Goal: Task Accomplishment & Management: Use online tool/utility

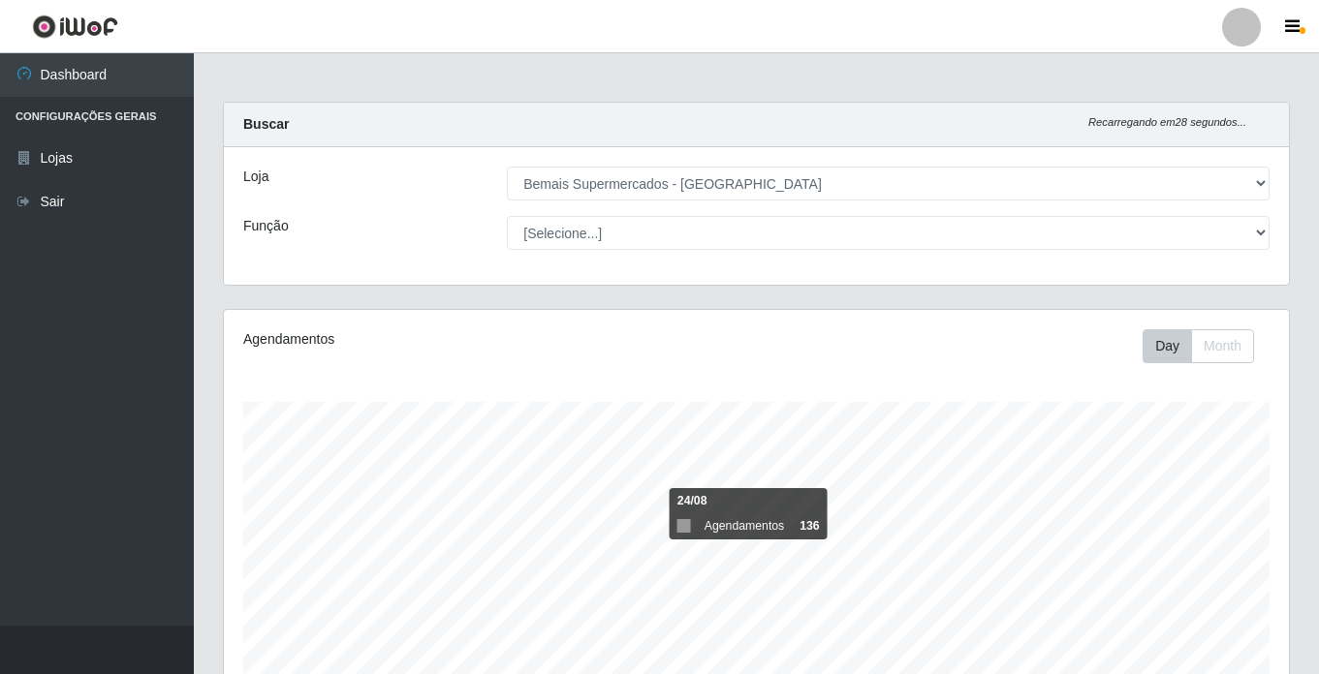
select select "250"
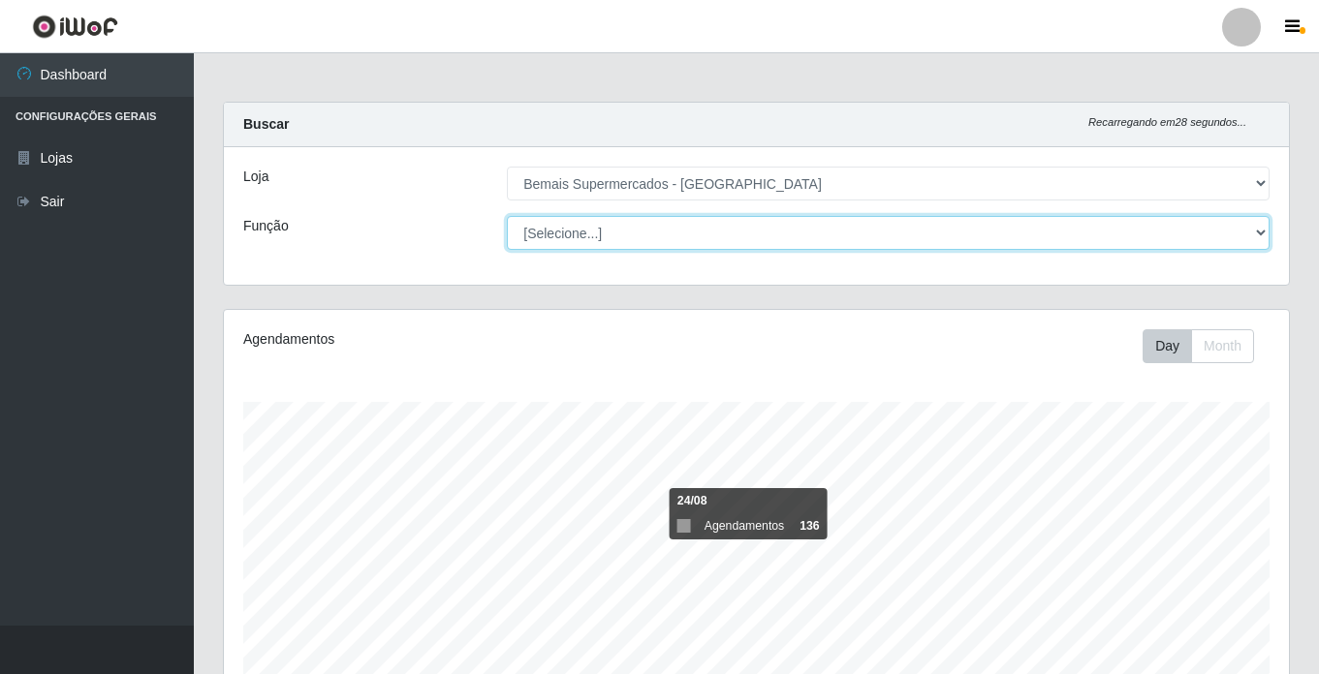
click at [605, 226] on select "[Selecione...] ASG ASG + ASG ++ Auxiliar de Estacionamento Auxiliar de Estacion…" at bounding box center [888, 233] width 763 height 34
click at [507, 216] on select "[Selecione...] ASG ASG + ASG ++ Auxiliar de Estacionamento Auxiliar de Estacion…" at bounding box center [888, 233] width 763 height 34
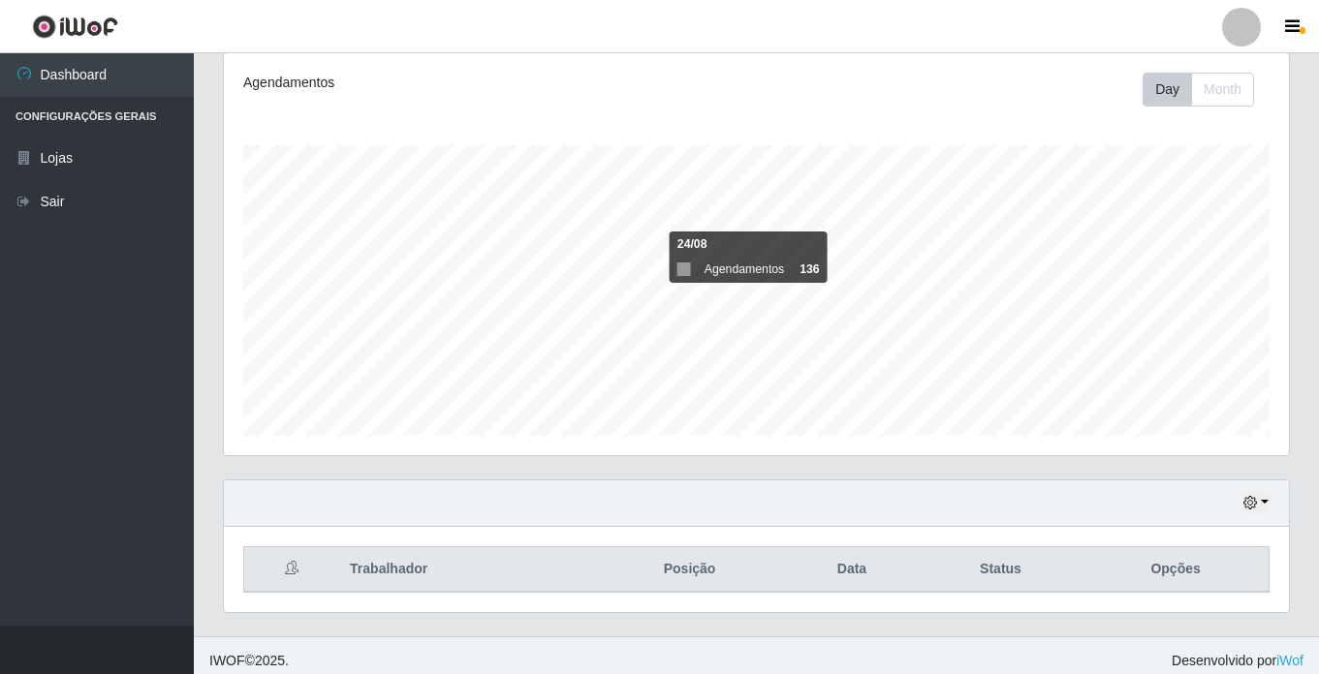
scroll to position [267, 0]
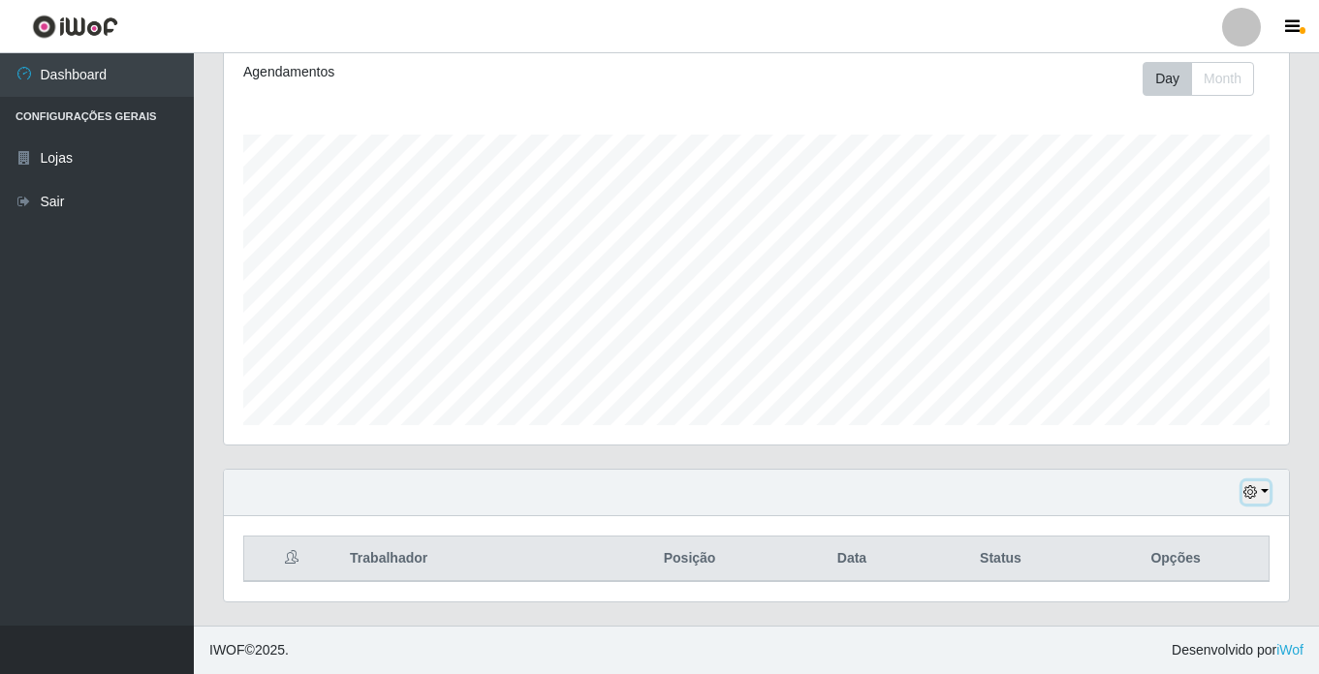
click at [1250, 489] on icon "button" at bounding box center [1250, 492] width 14 height 14
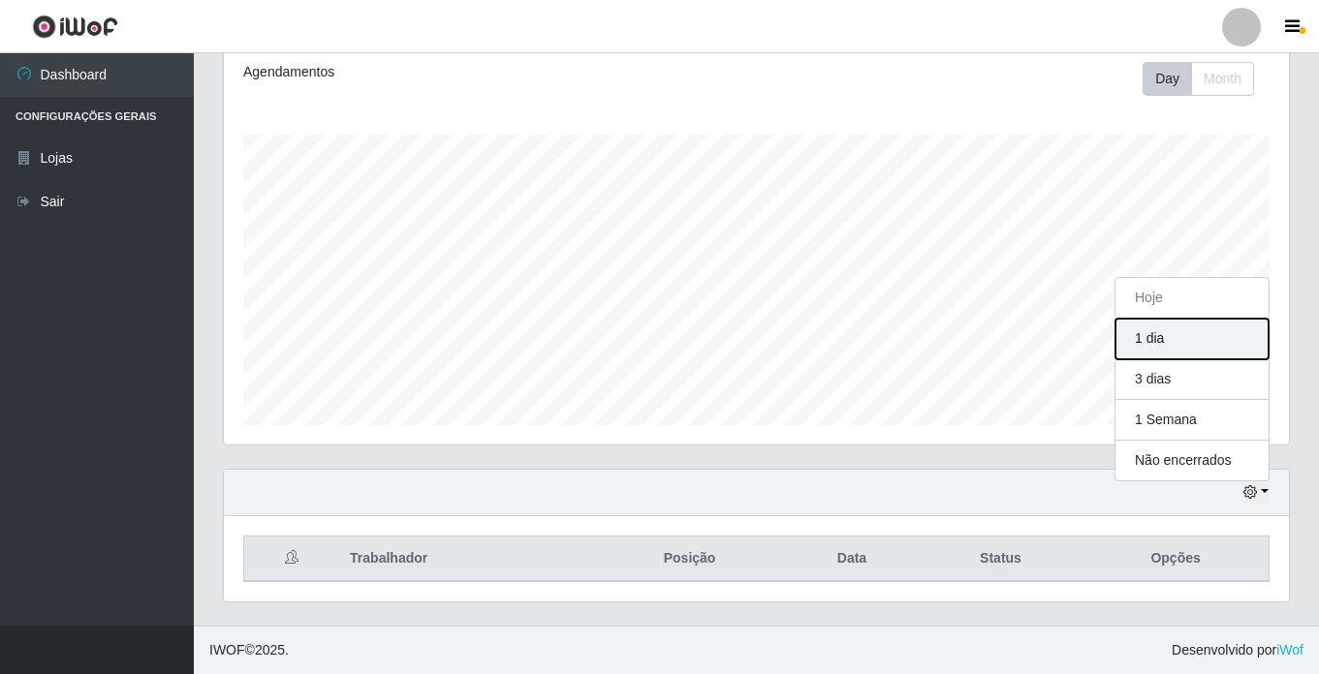
click at [1173, 333] on button "1 dia" at bounding box center [1191, 339] width 153 height 41
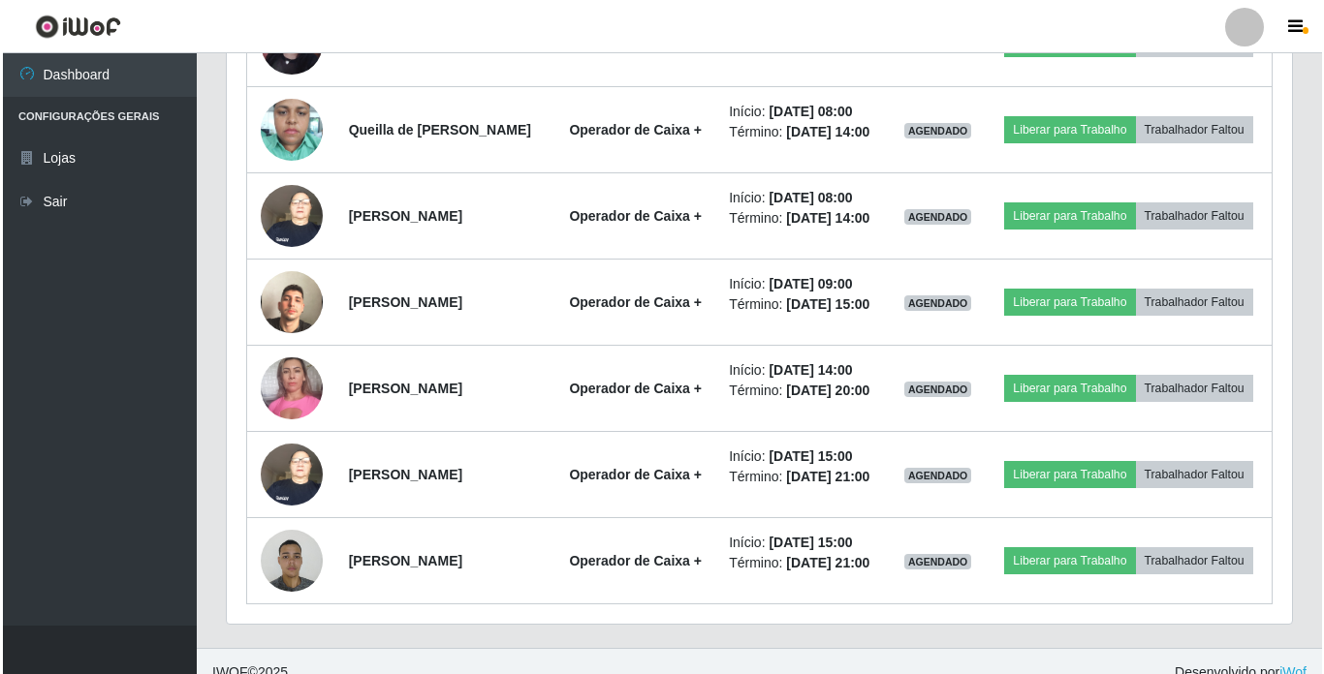
scroll to position [946, 0]
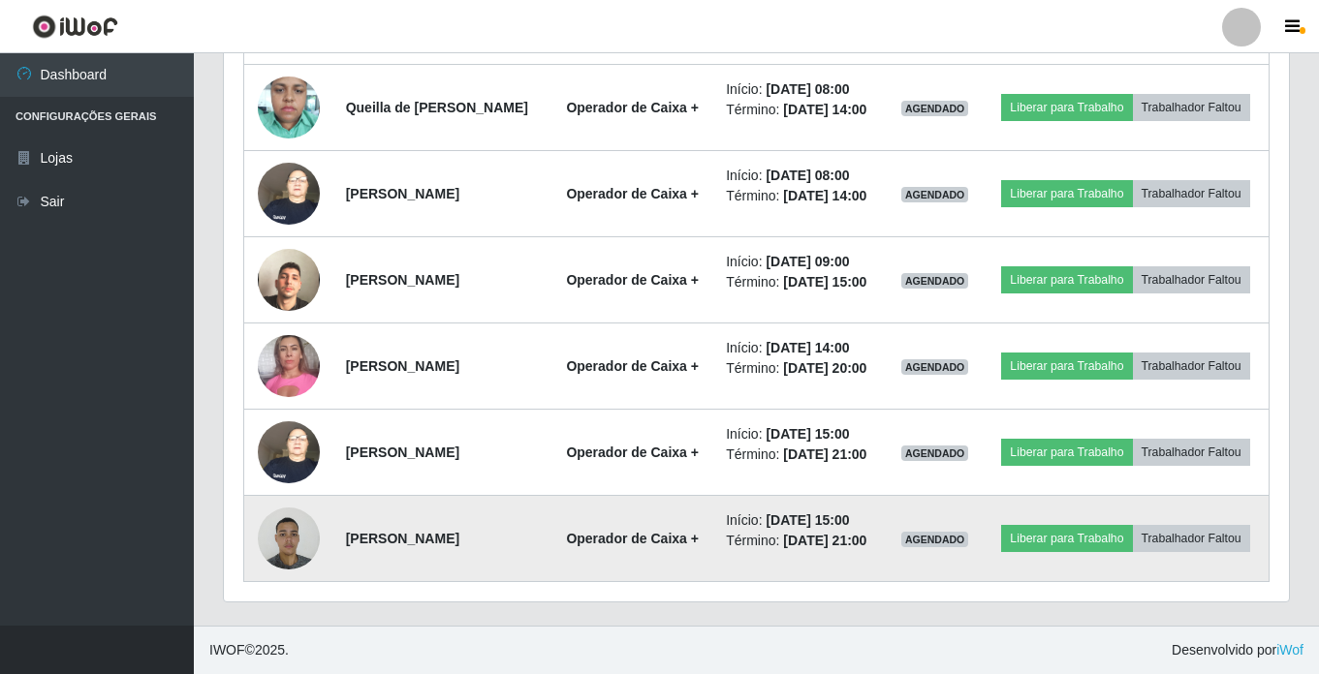
click at [281, 557] on img at bounding box center [289, 538] width 62 height 82
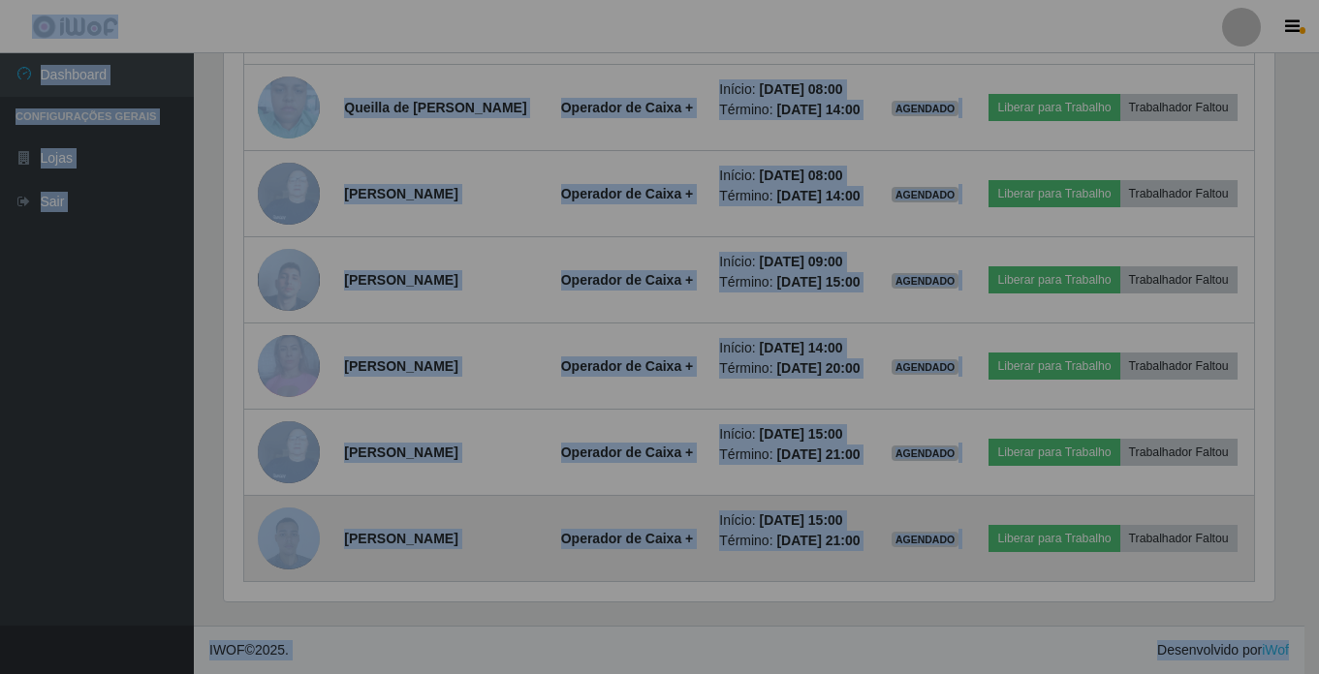
scroll to position [402, 1065]
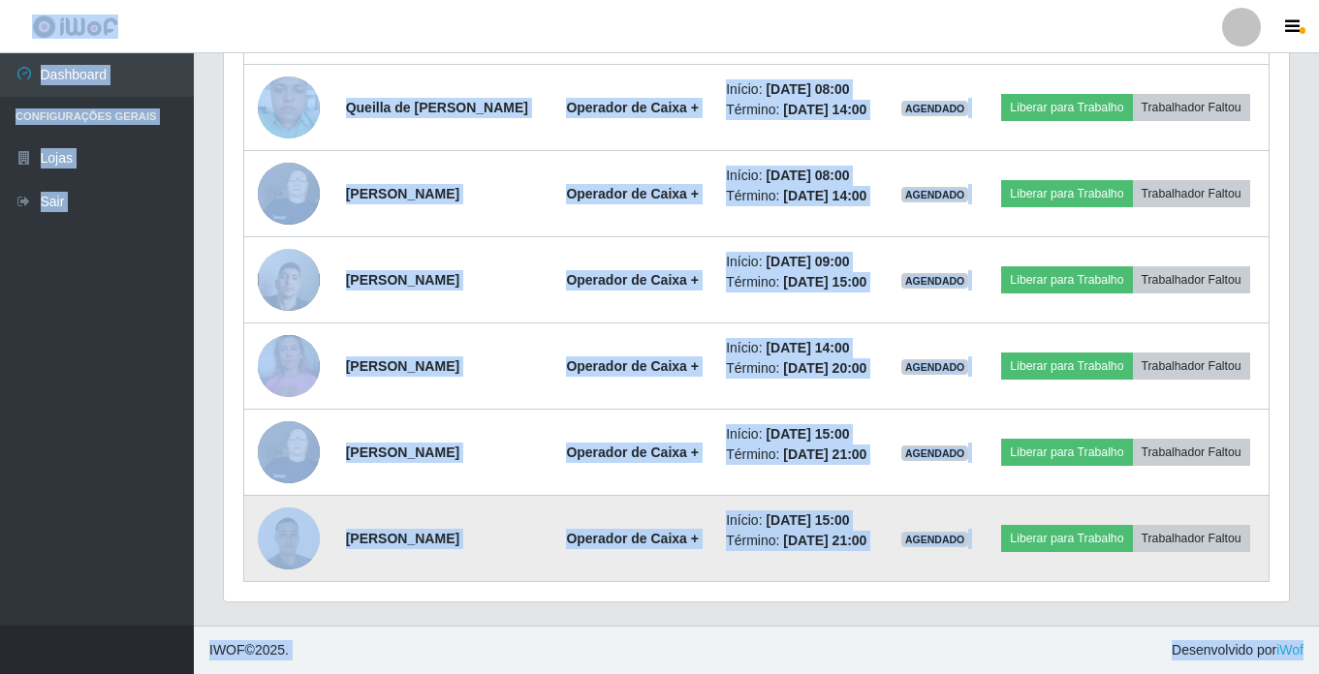
click at [281, 557] on img at bounding box center [289, 538] width 62 height 82
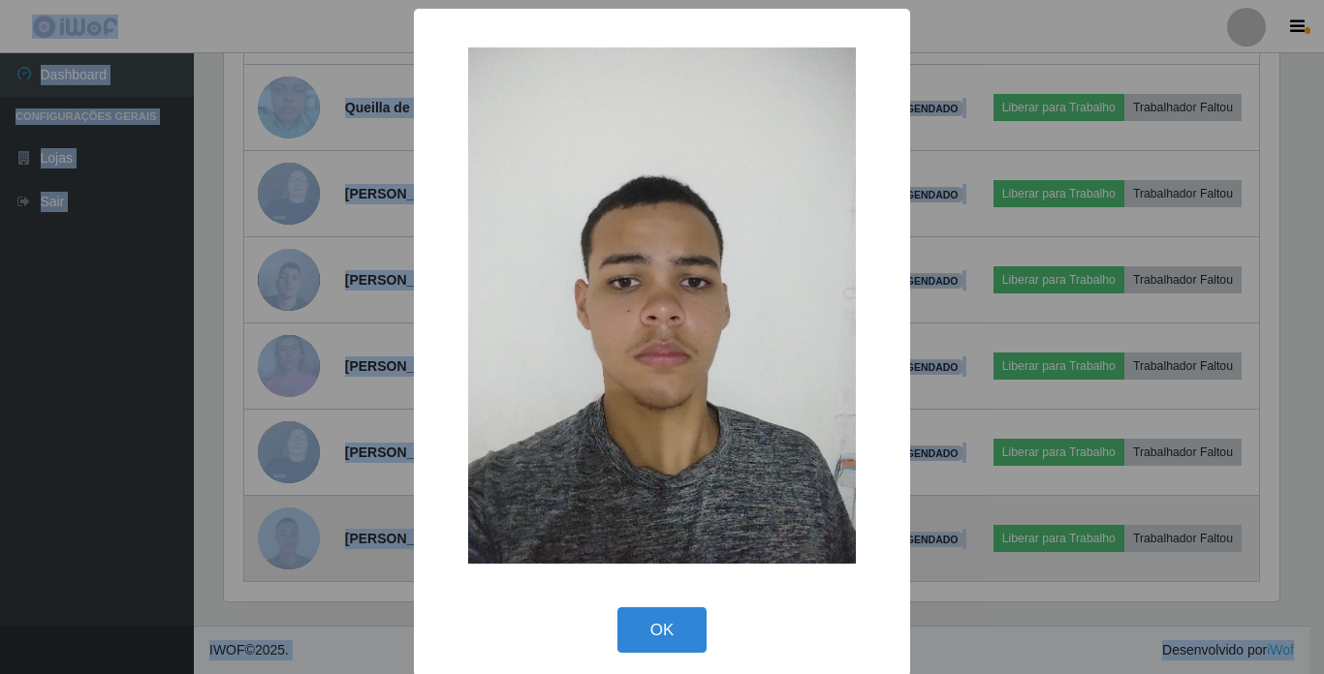
click at [281, 557] on div "× OK Cancel" at bounding box center [662, 337] width 1324 height 674
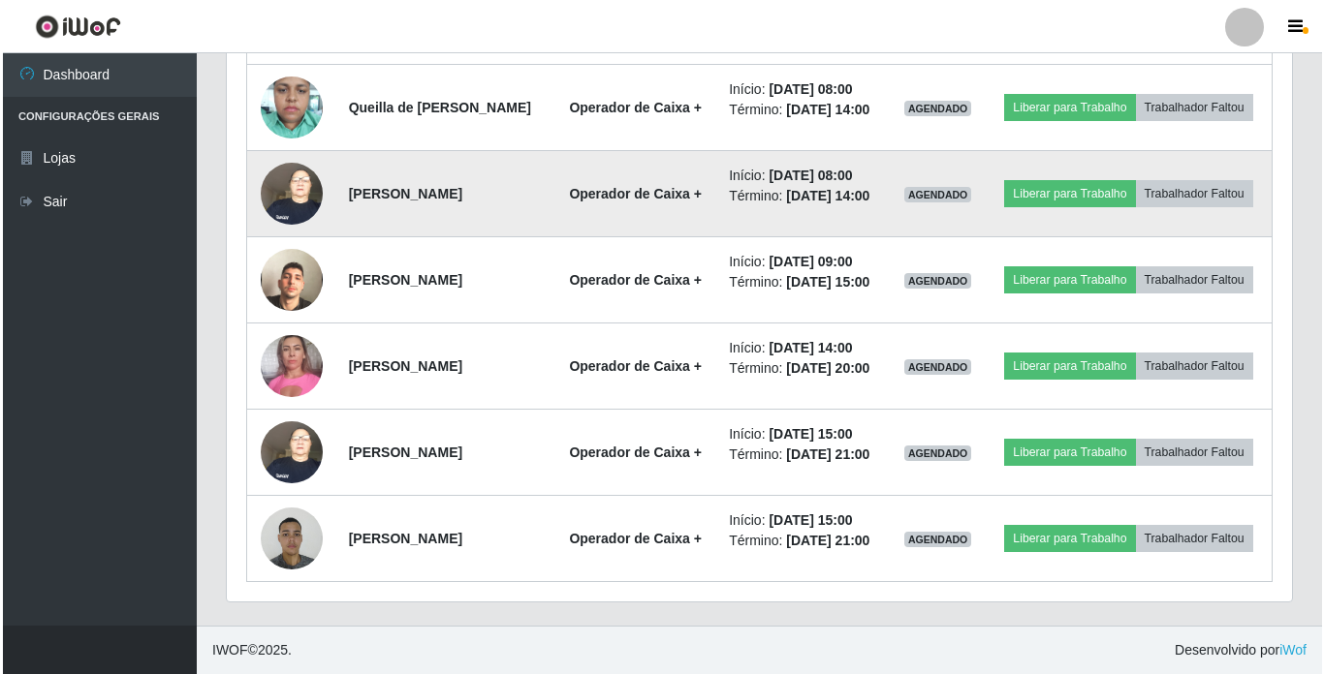
scroll to position [973, 0]
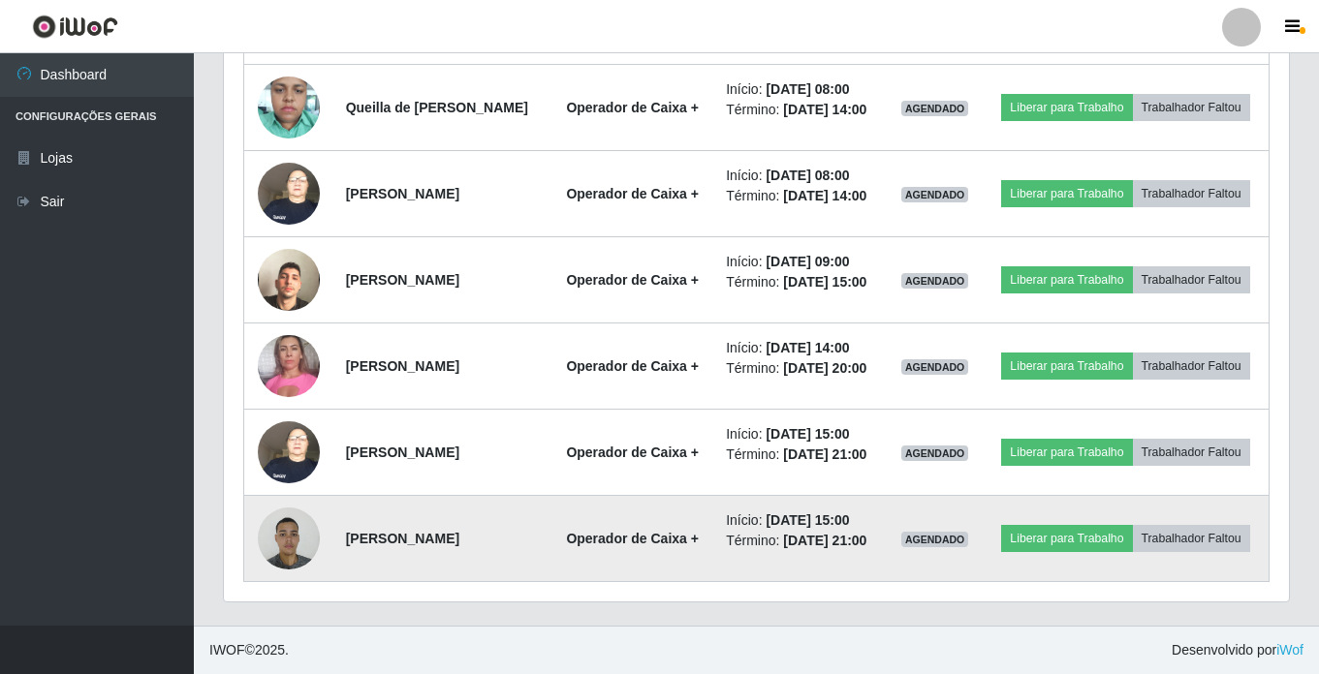
click at [286, 532] on img at bounding box center [289, 538] width 62 height 82
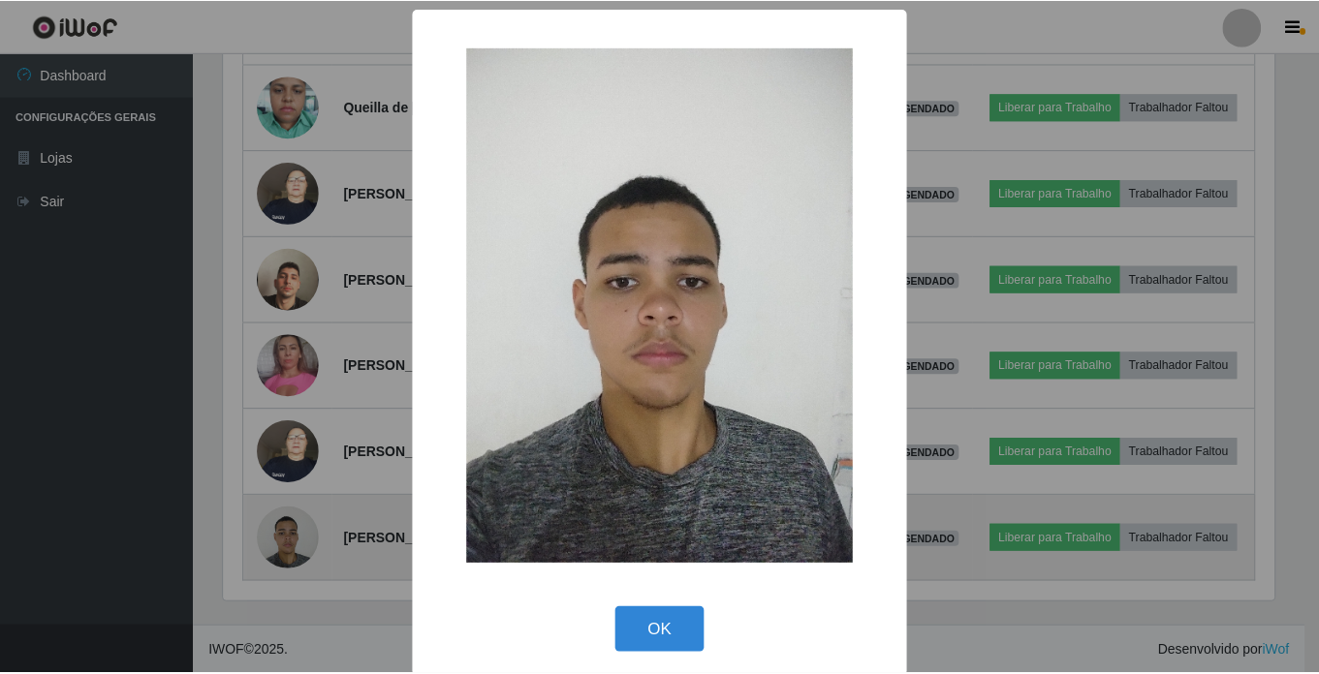
scroll to position [402, 1055]
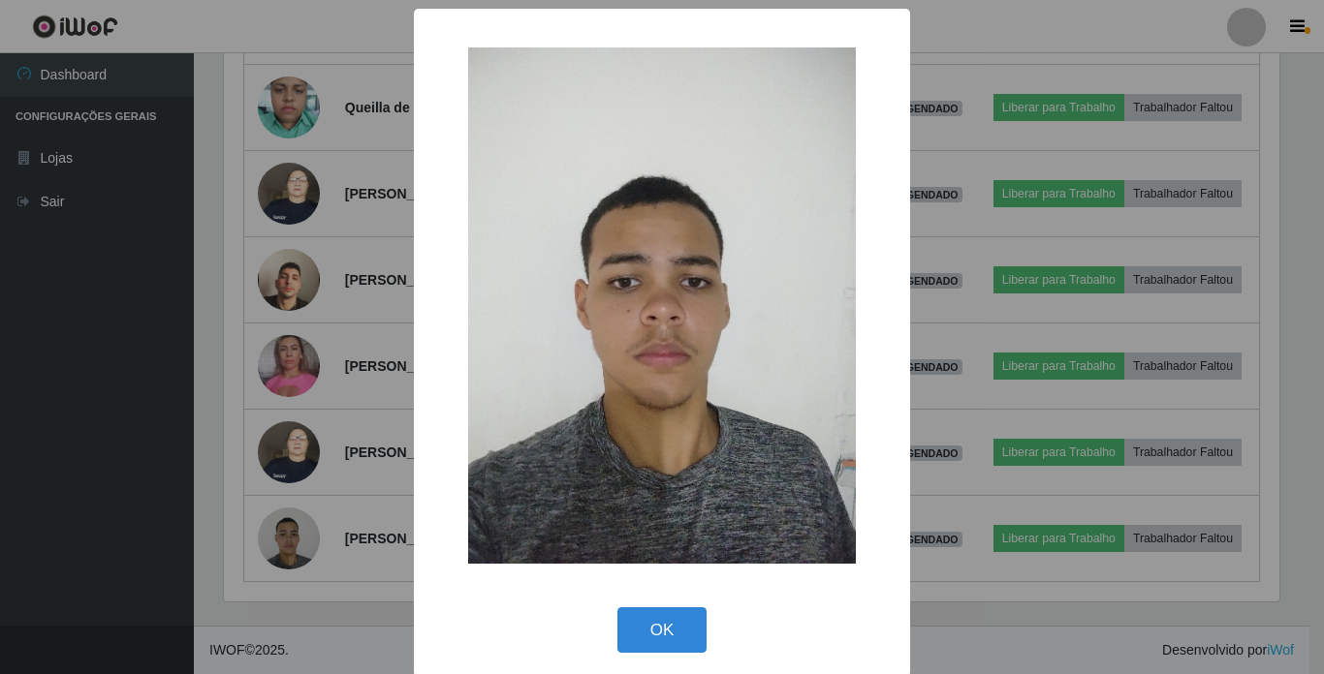
click at [296, 522] on div "× OK Cancel" at bounding box center [662, 337] width 1324 height 674
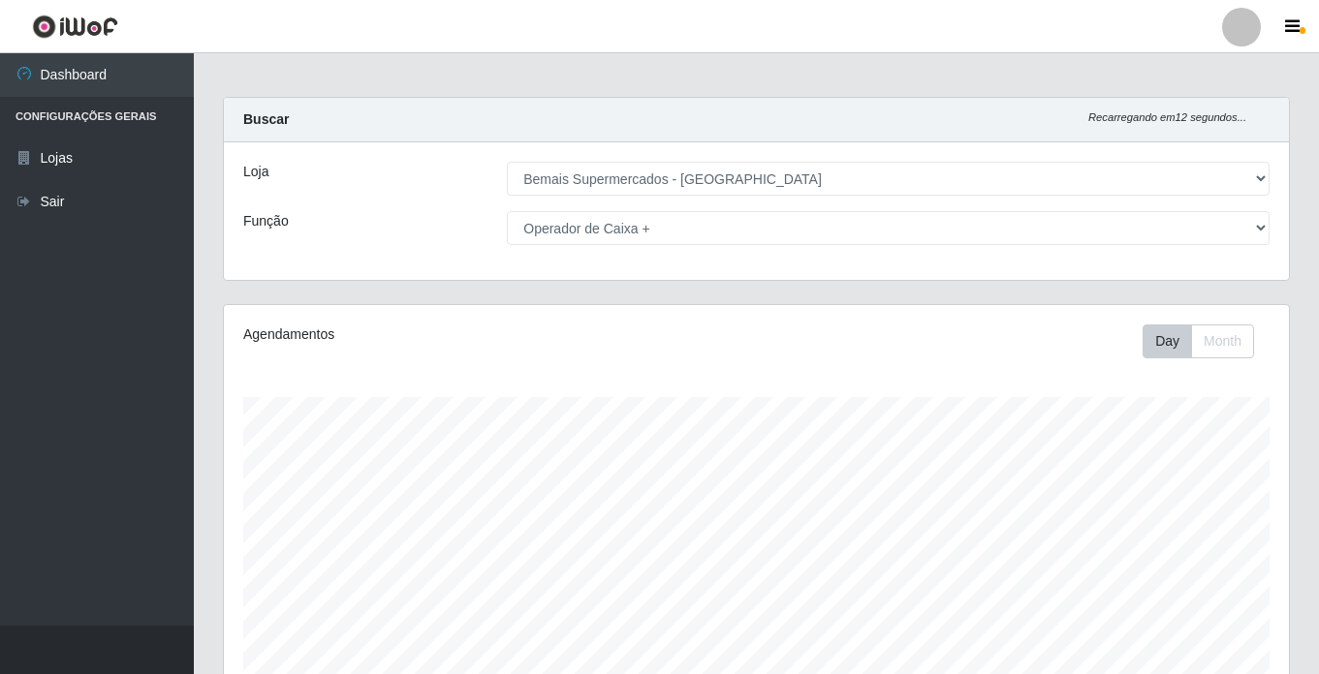
scroll to position [4, 0]
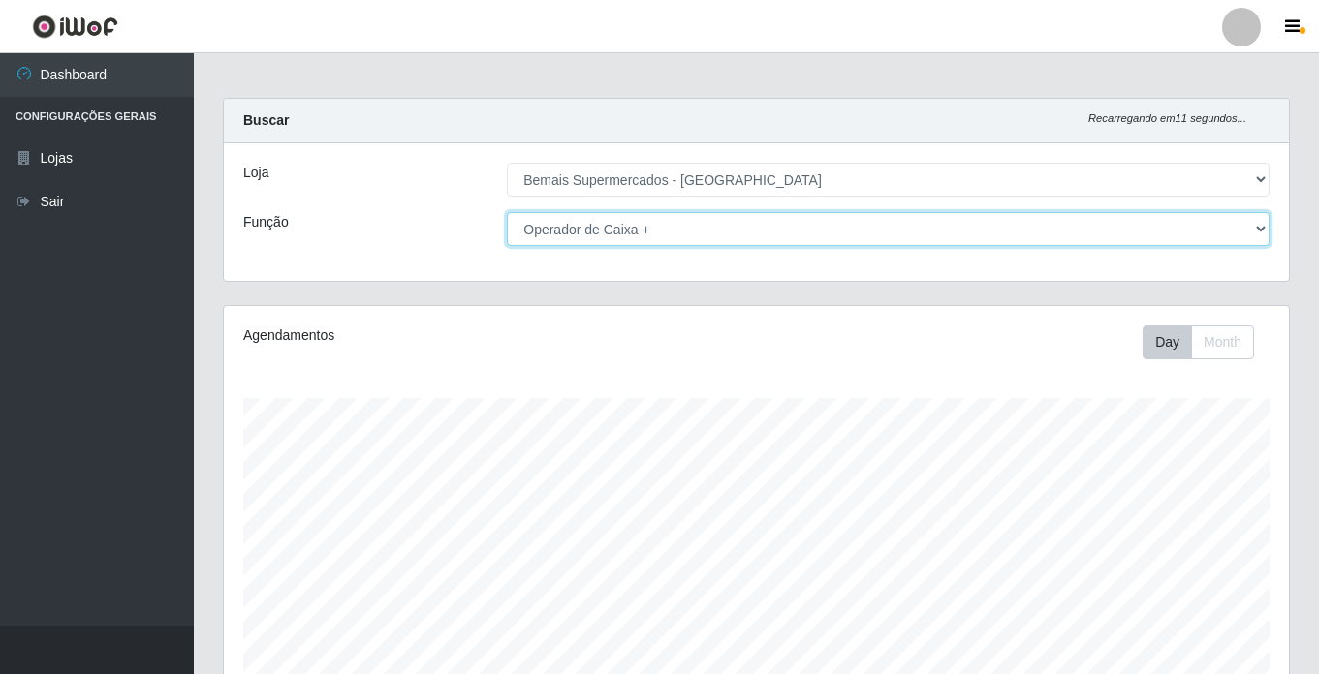
click at [613, 237] on select "[Selecione...] ASG ASG + ASG ++ Auxiliar de Estacionamento Auxiliar de Estacion…" at bounding box center [888, 229] width 763 height 34
click at [507, 212] on select "[Selecione...] ASG ASG + ASG ++ Auxiliar de Estacionamento Auxiliar de Estacion…" at bounding box center [888, 229] width 763 height 34
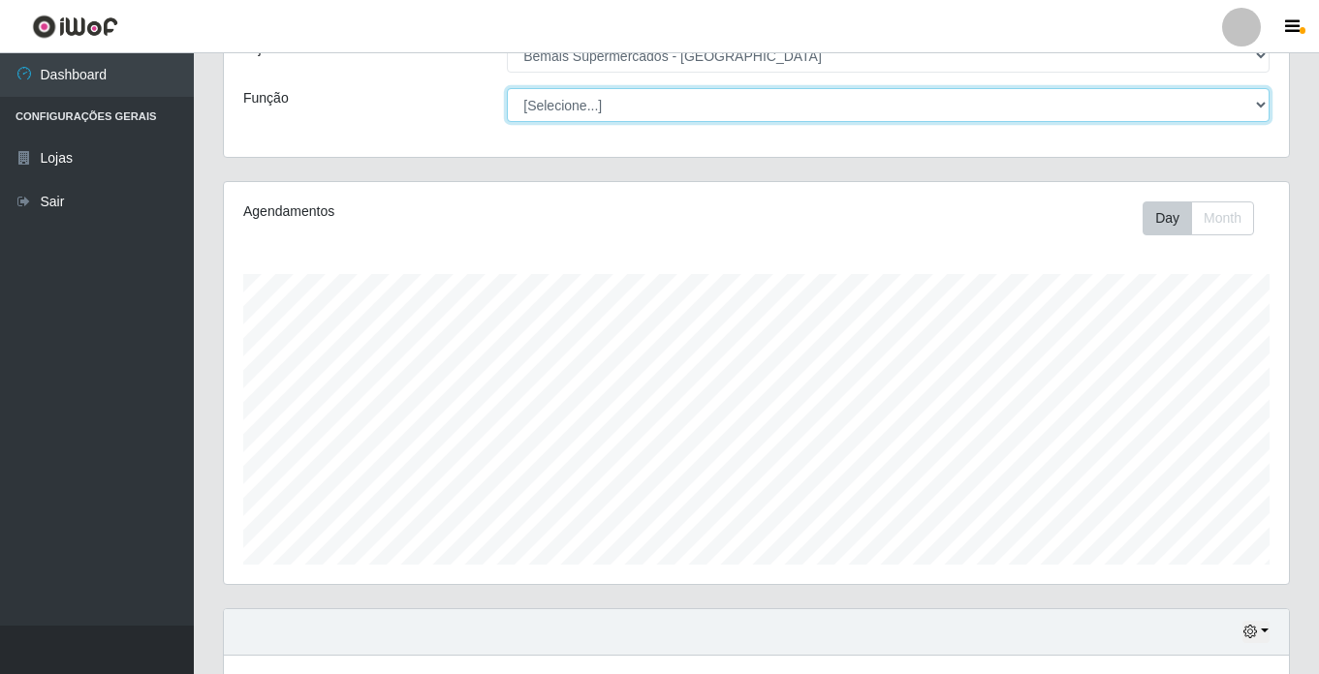
scroll to position [0, 0]
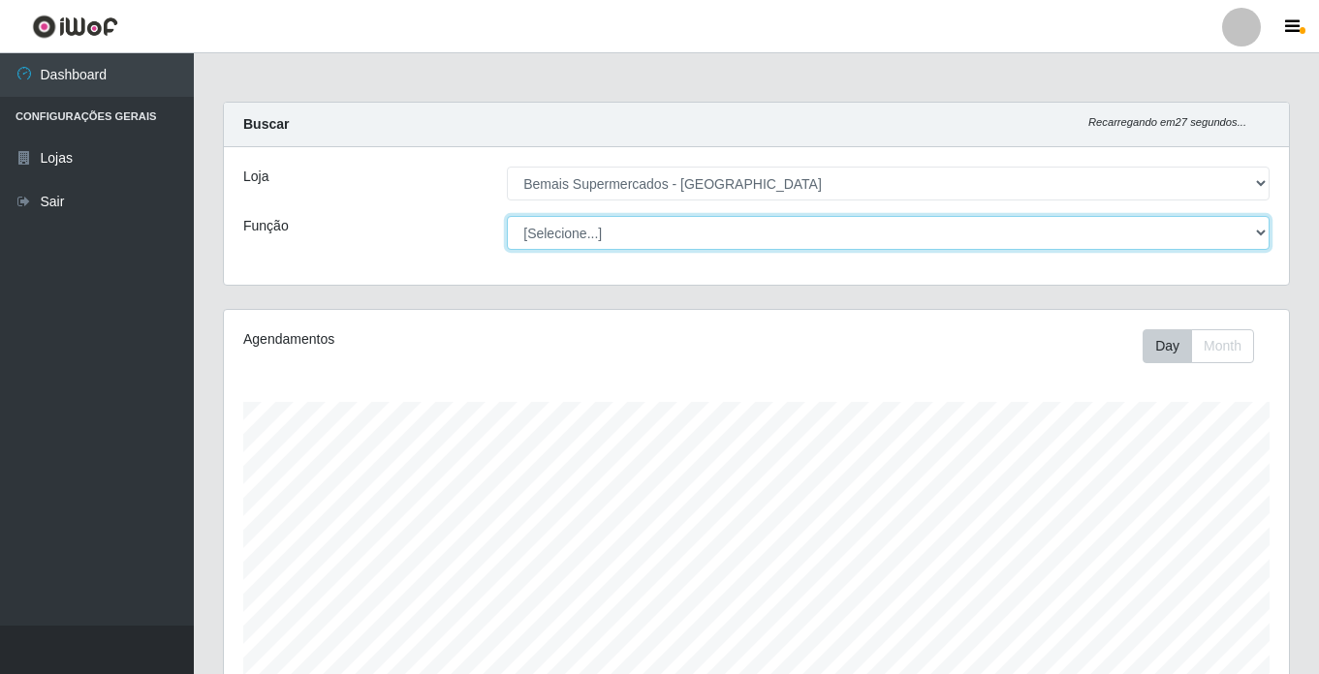
click at [651, 227] on select "[Selecione...] ASG ASG + ASG ++ Auxiliar de Estacionamento Auxiliar de Estacion…" at bounding box center [888, 233] width 763 height 34
click at [507, 216] on select "[Selecione...] ASG ASG + ASG ++ Auxiliar de Estacionamento Auxiliar de Estacion…" at bounding box center [888, 233] width 763 height 34
click at [625, 231] on select "[Selecione...] ASG ASG + ASG ++ Auxiliar de Estacionamento Auxiliar de Estacion…" at bounding box center [888, 233] width 763 height 34
select select "[Selecione...]"
click at [507, 216] on select "[Selecione...] ASG ASG + ASG ++ Auxiliar de Estacionamento Auxiliar de Estacion…" at bounding box center [888, 233] width 763 height 34
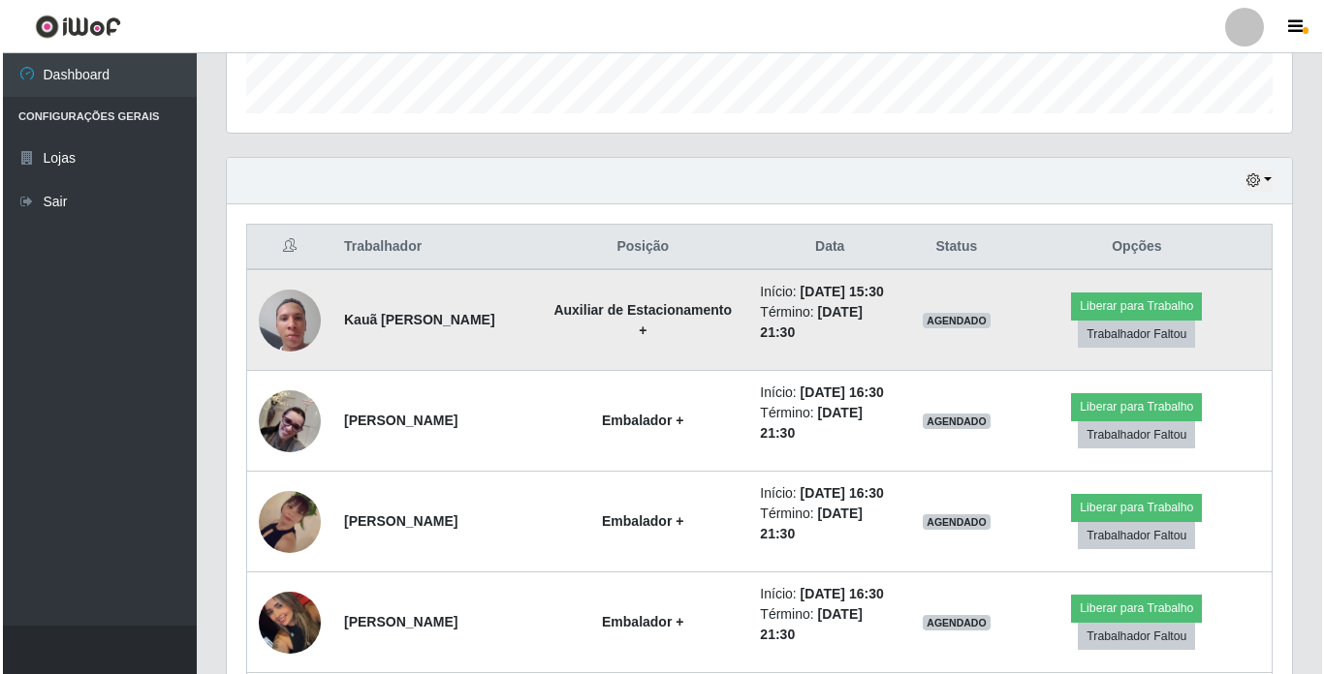
scroll to position [581, 0]
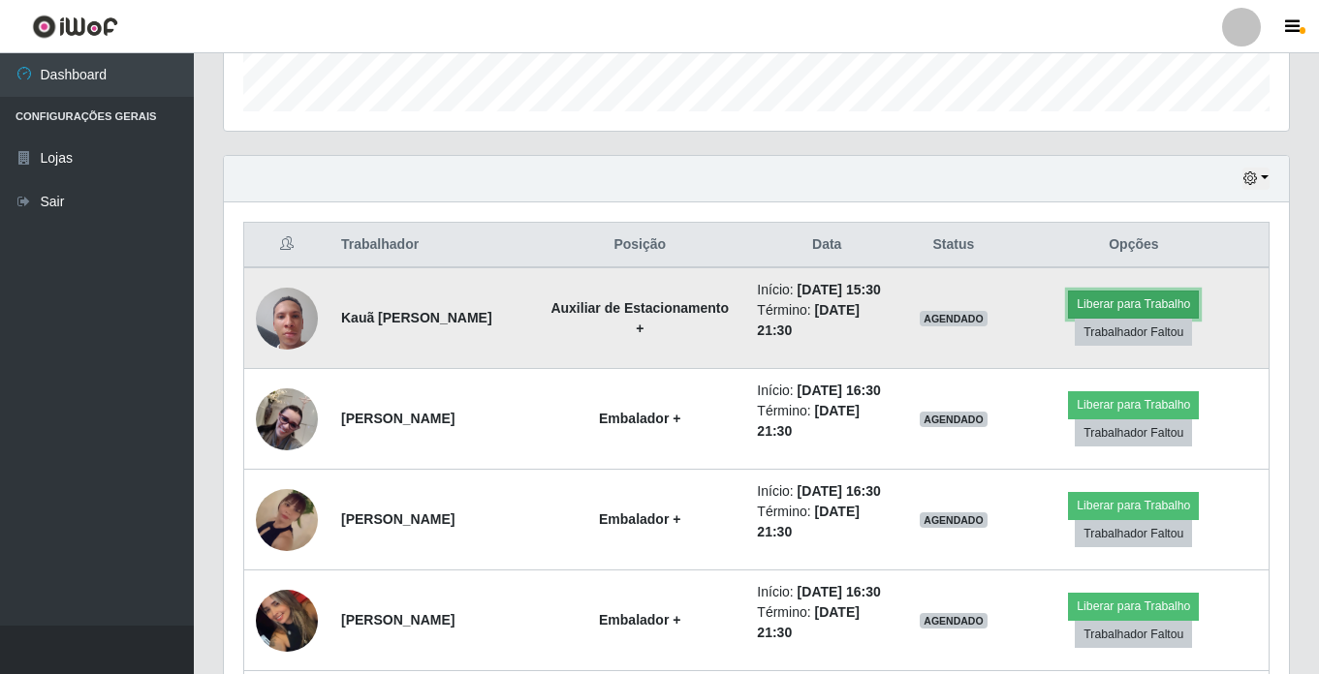
click at [1107, 302] on button "Liberar para Trabalho" at bounding box center [1133, 304] width 131 height 27
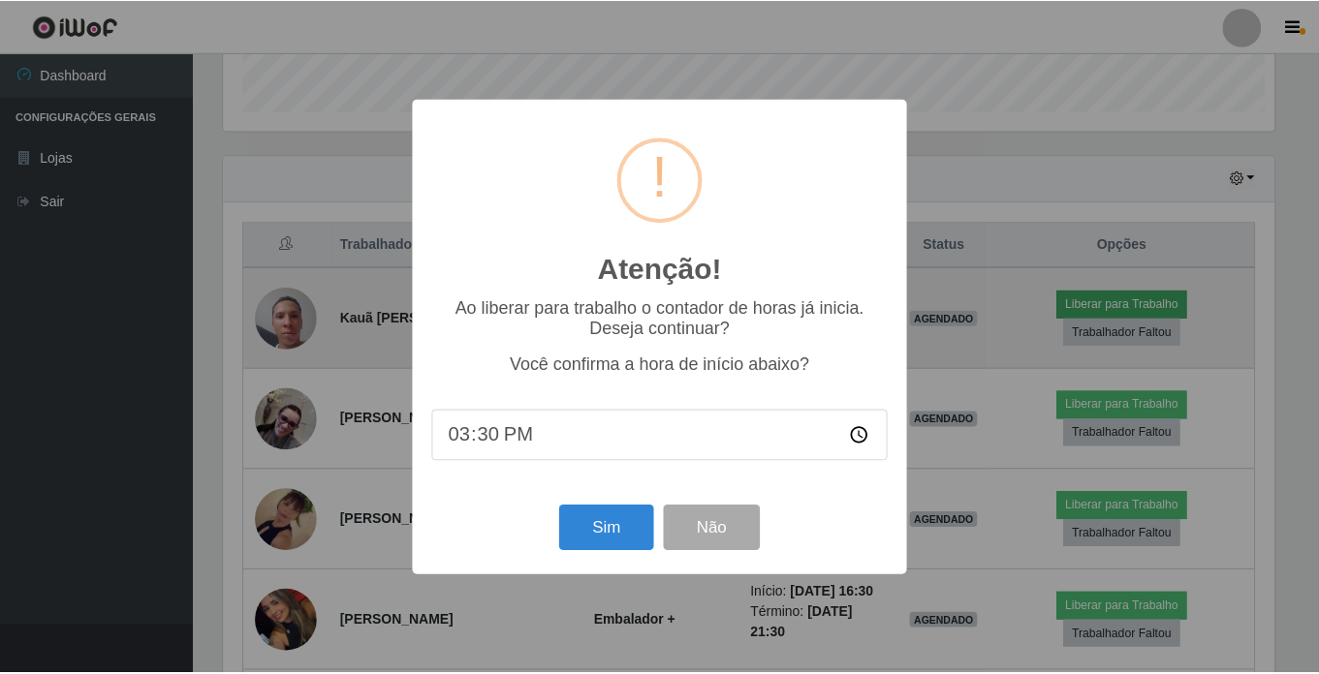
scroll to position [402, 1055]
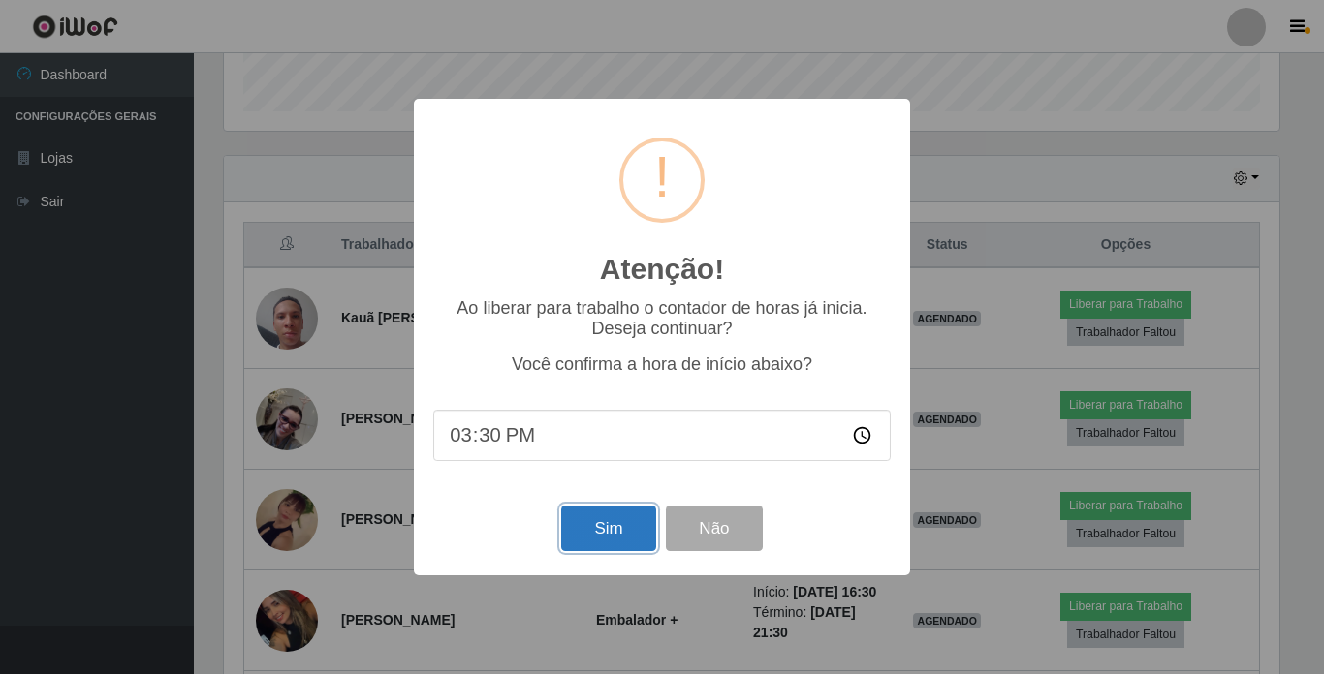
click at [602, 529] on button "Sim" at bounding box center [608, 529] width 94 height 46
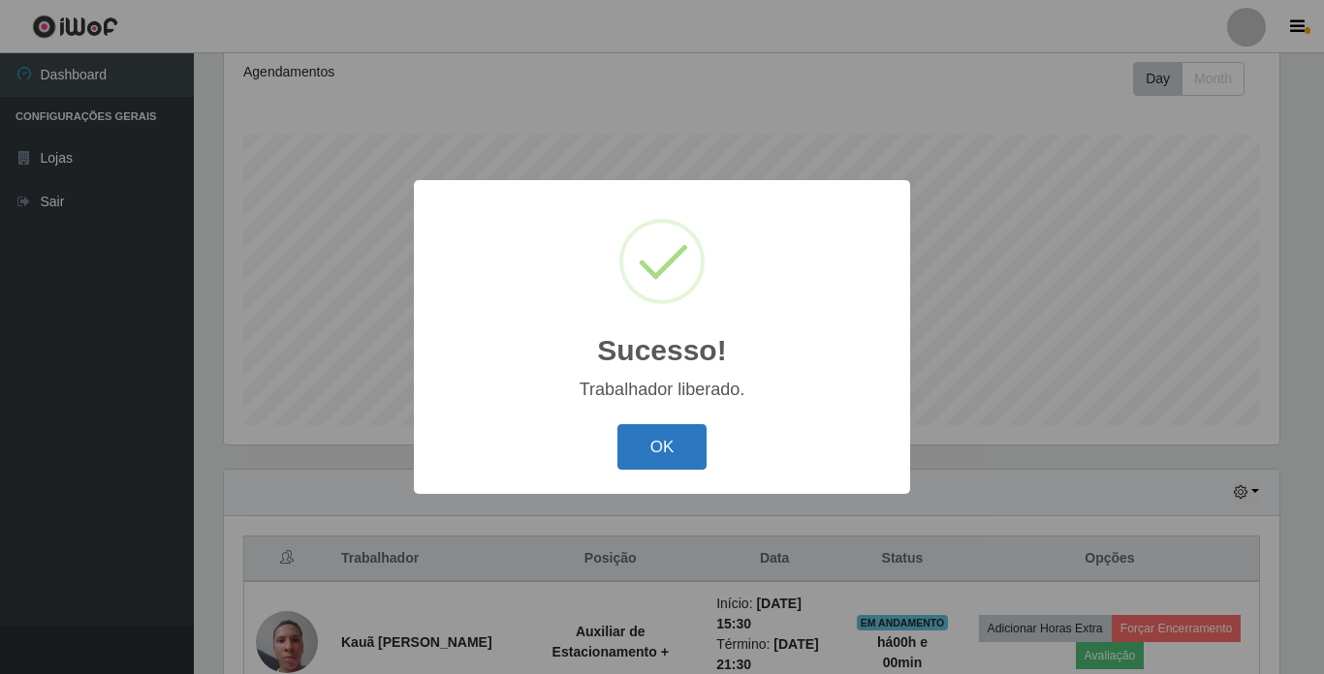
click at [655, 427] on button "OK" at bounding box center [662, 447] width 90 height 46
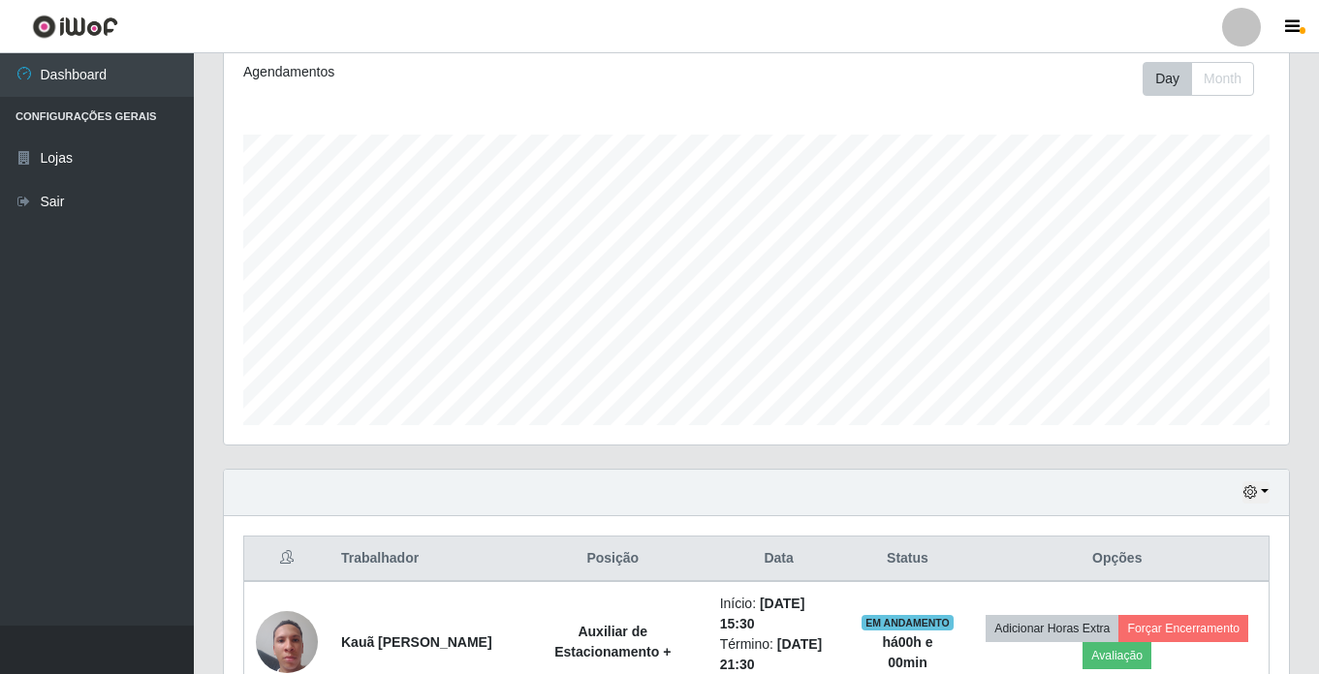
scroll to position [402, 1065]
